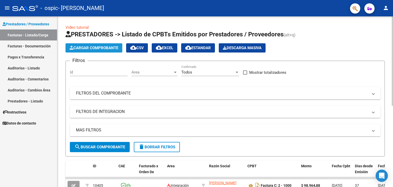
click at [98, 47] on span "Cargar Comprobante" at bounding box center [94, 48] width 49 height 5
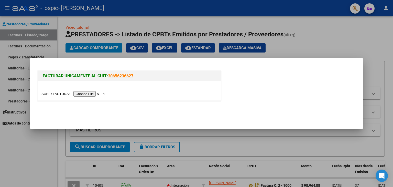
click at [90, 94] on input "file" at bounding box center [73, 93] width 65 height 5
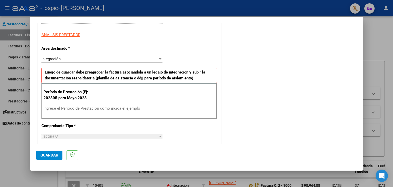
scroll to position [90, 0]
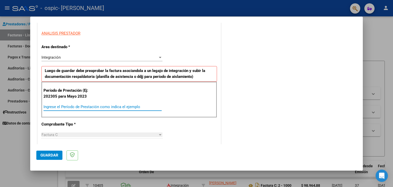
click at [111, 109] on input "Ingrese el Período de Prestación como indica el ejemplo" at bounding box center [103, 106] width 118 height 5
type input "202507"
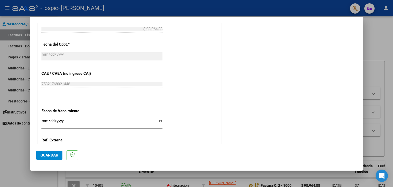
scroll to position [275, 0]
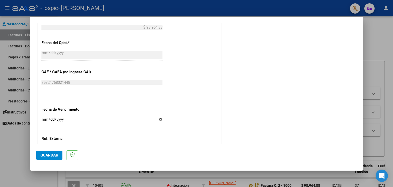
click at [159, 119] on input "Ingresar la fecha" at bounding box center [101, 121] width 121 height 8
type input "[DATE]"
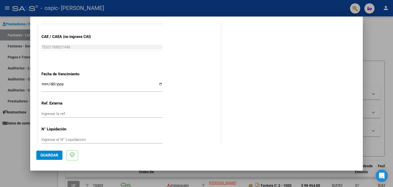
scroll to position [319, 0]
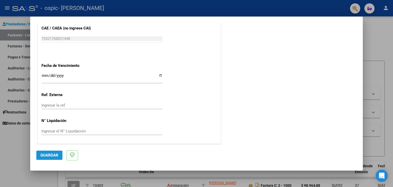
click at [49, 154] on span "Guardar" at bounding box center [49, 155] width 18 height 5
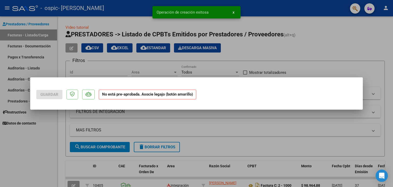
scroll to position [0, 0]
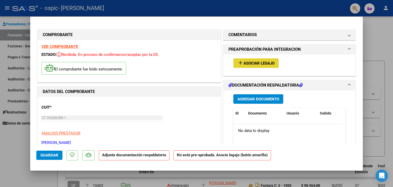
click at [240, 63] on mat-icon "add" at bounding box center [241, 63] width 6 height 6
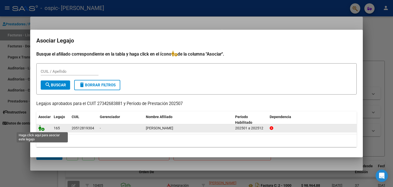
click at [40, 127] on icon at bounding box center [41, 128] width 6 height 6
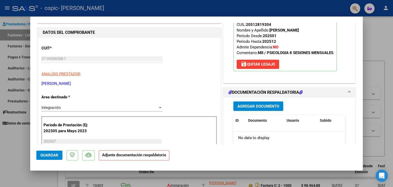
scroll to position [62, 0]
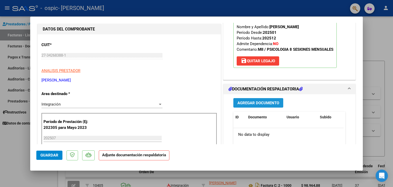
click at [239, 103] on span "Agregar Documento" at bounding box center [259, 103] width 42 height 5
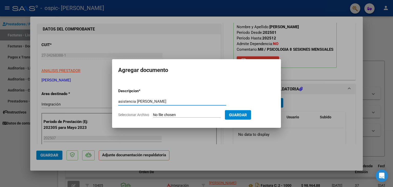
type input "asistencia [PERSON_NAME]"
click at [212, 114] on input "Seleccionar Archivo" at bounding box center [187, 115] width 68 height 5
type input "C:\fakepath\asistencia [PERSON_NAME].pdf"
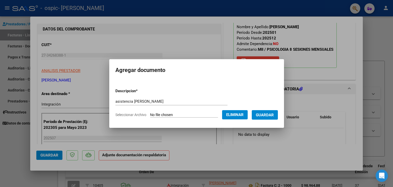
click at [270, 115] on span "Guardar" at bounding box center [265, 115] width 18 height 5
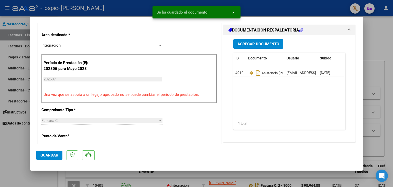
scroll to position [123, 0]
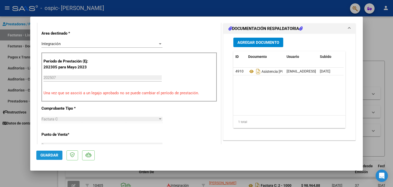
click at [41, 156] on span "Guardar" at bounding box center [49, 155] width 18 height 5
